Goal: Information Seeking & Learning: Learn about a topic

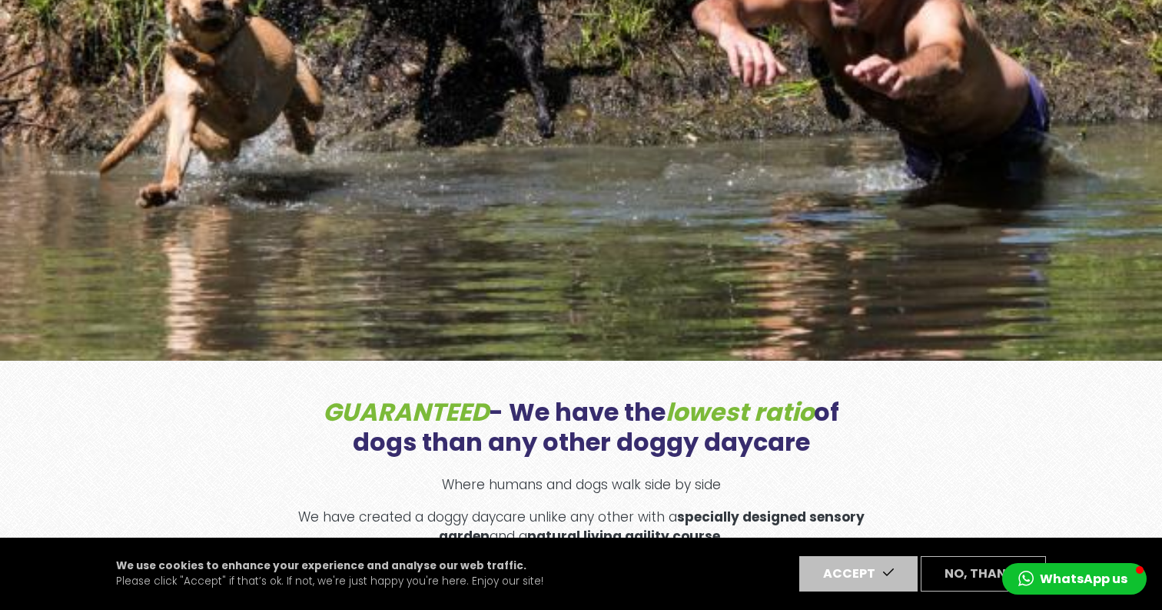
scroll to position [413, 0]
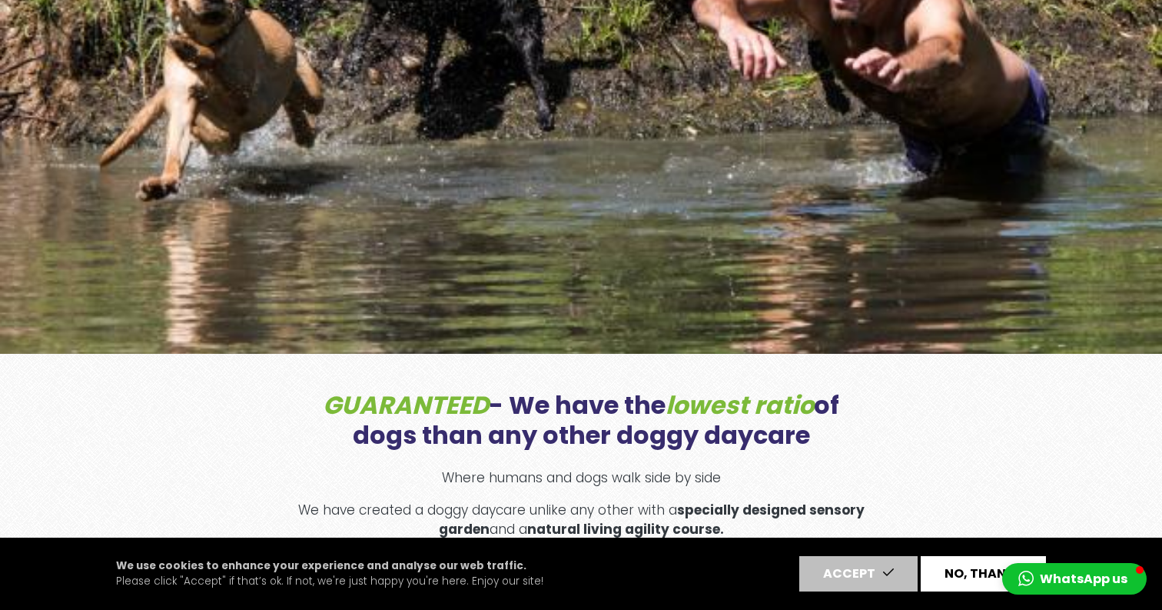
click at [946, 572] on button "No, thanks" at bounding box center [983, 573] width 125 height 35
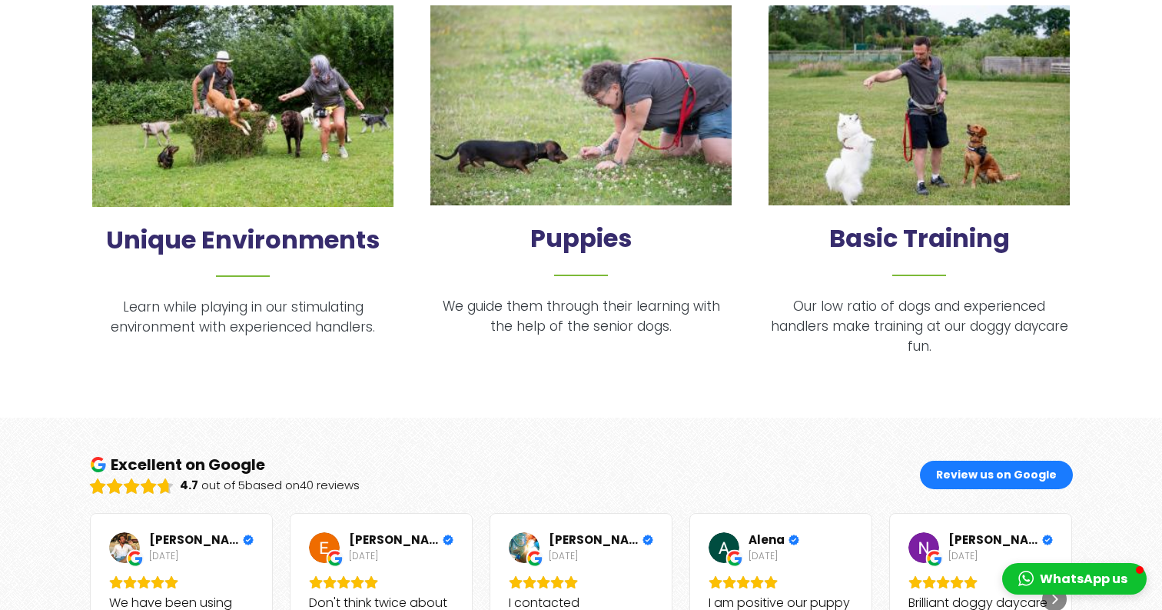
scroll to position [1099, 0]
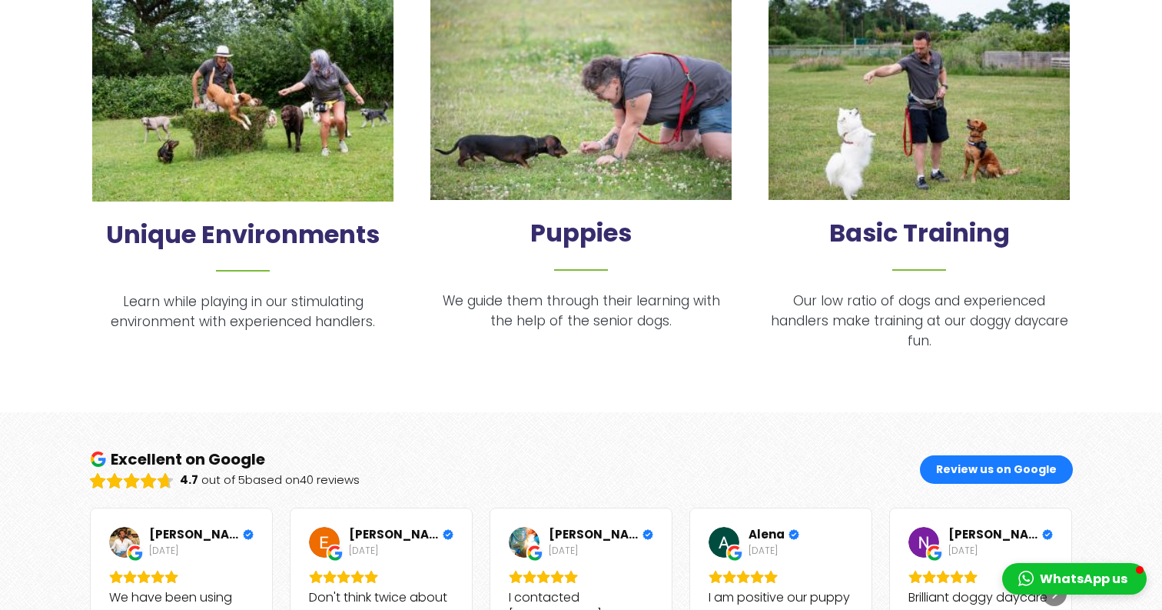
click at [545, 104] on img at bounding box center [580, 100] width 301 height 201
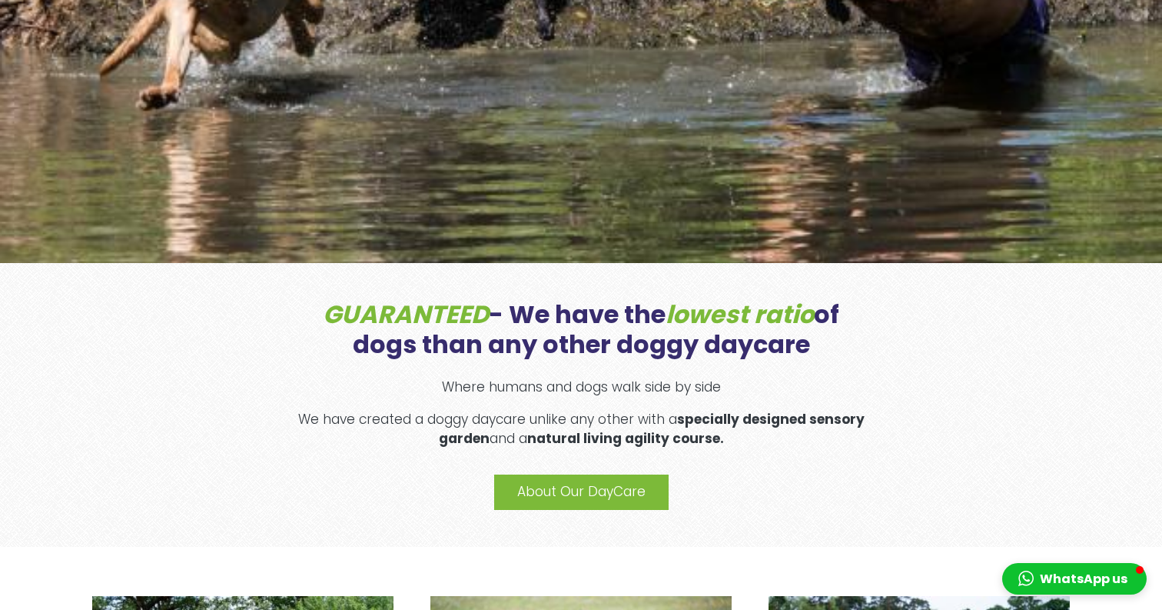
scroll to position [0, 0]
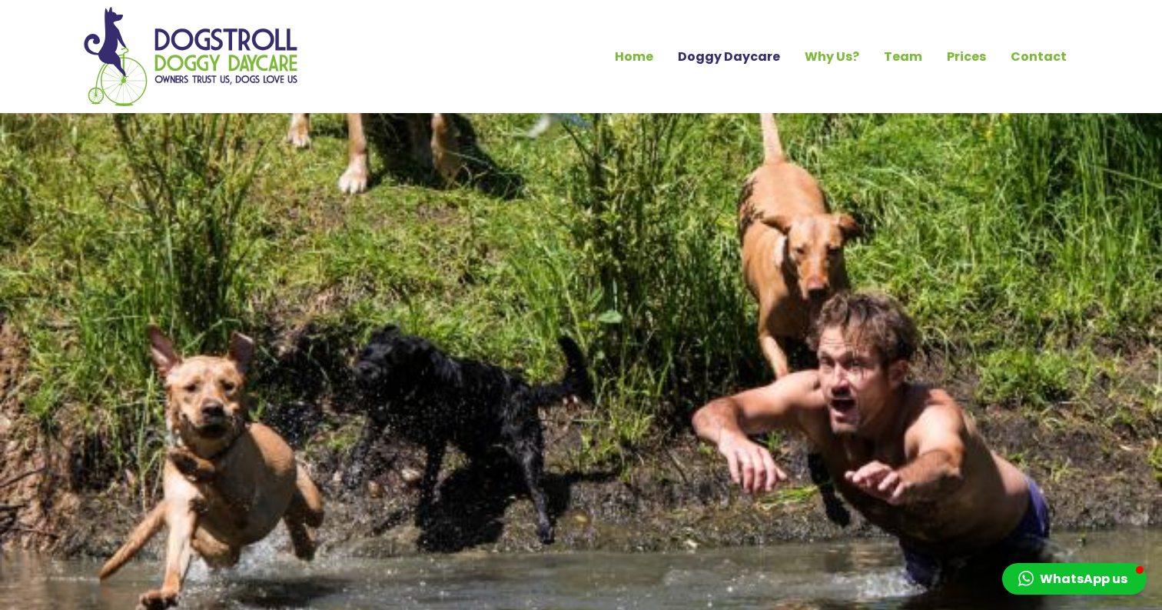
click at [742, 49] on link "Doggy Daycare" at bounding box center [729, 57] width 127 height 26
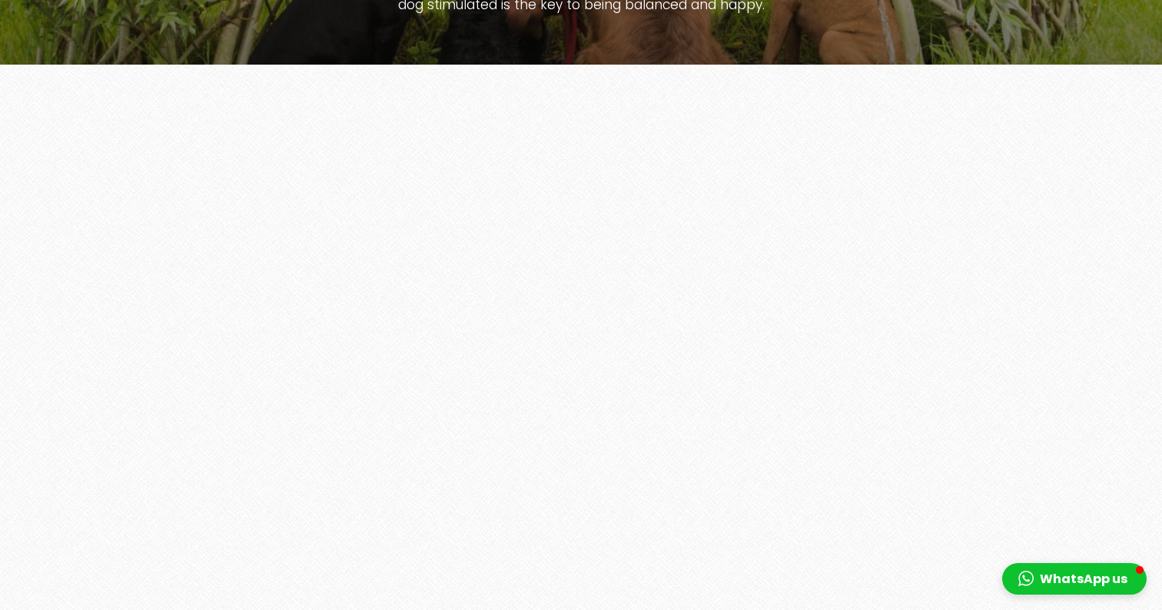
scroll to position [3967, 0]
